Goal: Information Seeking & Learning: Understand process/instructions

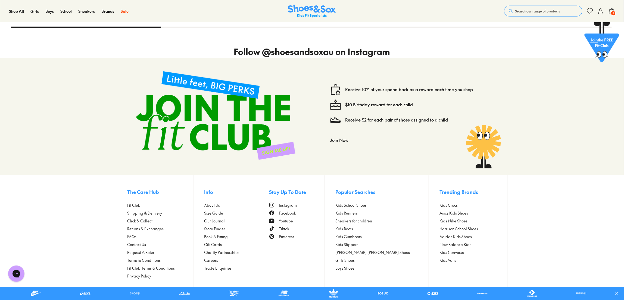
click at [222, 213] on span "Size Guide" at bounding box center [213, 214] width 19 height 6
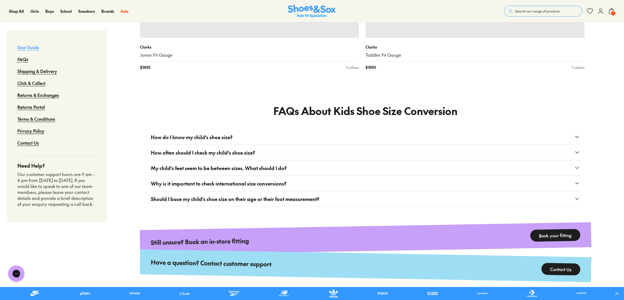
click at [234, 130] on button "How do I know my child’s shoe size?" at bounding box center [366, 137] width 430 height 15
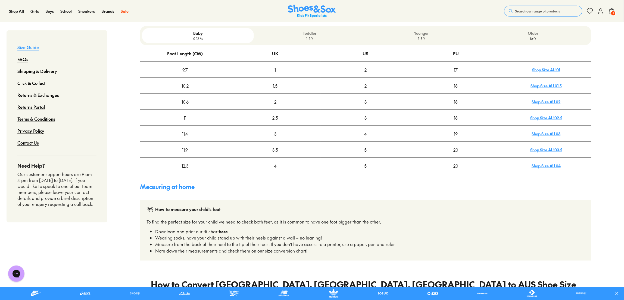
scroll to position [149, 0]
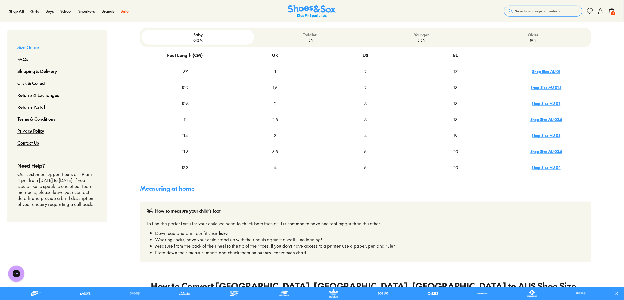
click at [219, 230] on strong "here" at bounding box center [223, 233] width 9 height 6
